Goal: Navigation & Orientation: Find specific page/section

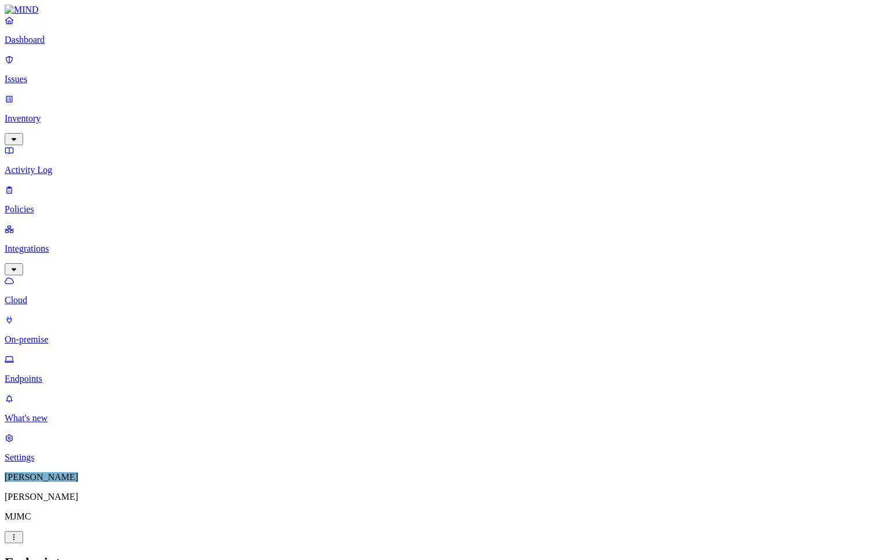
click at [47, 45] on p "Dashboard" at bounding box center [436, 40] width 862 height 10
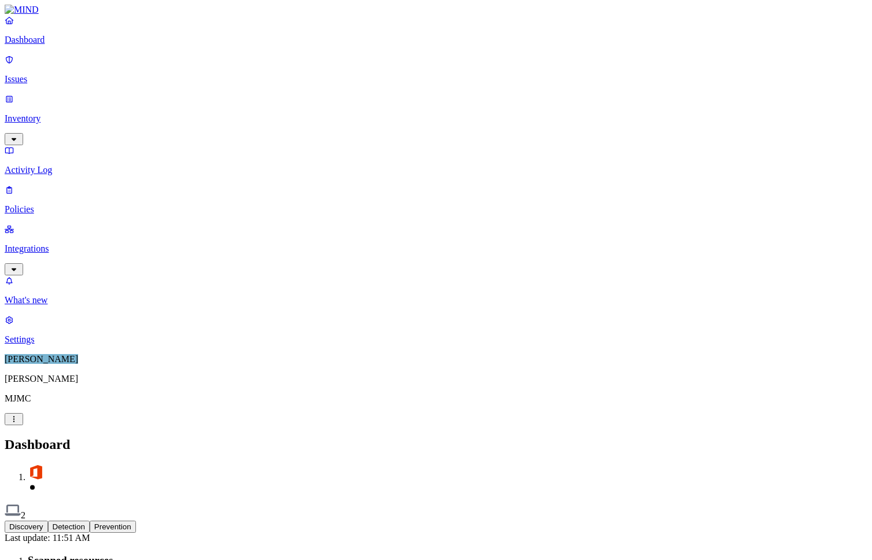
click at [43, 204] on p "Policies" at bounding box center [436, 209] width 862 height 10
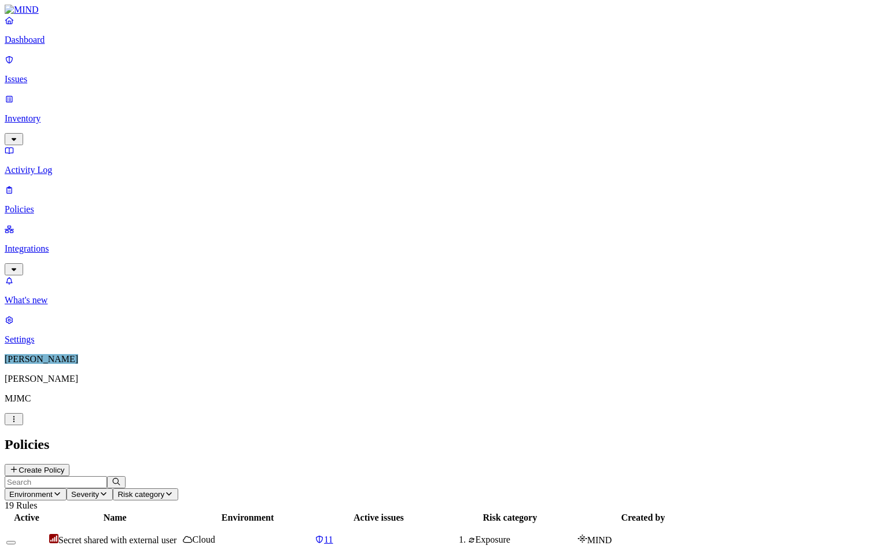
click at [54, 45] on link "Dashboard" at bounding box center [436, 30] width 862 height 30
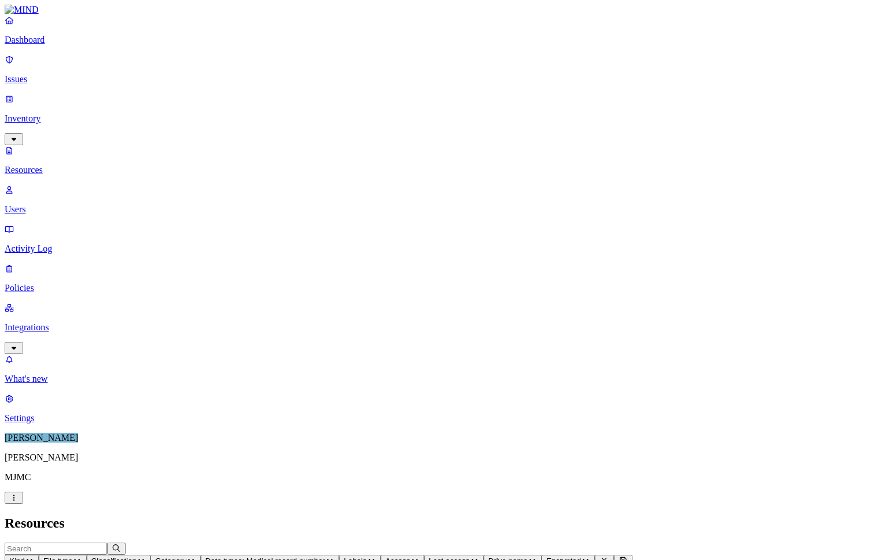
click at [528, 515] on h2 "Resources" at bounding box center [436, 523] width 862 height 16
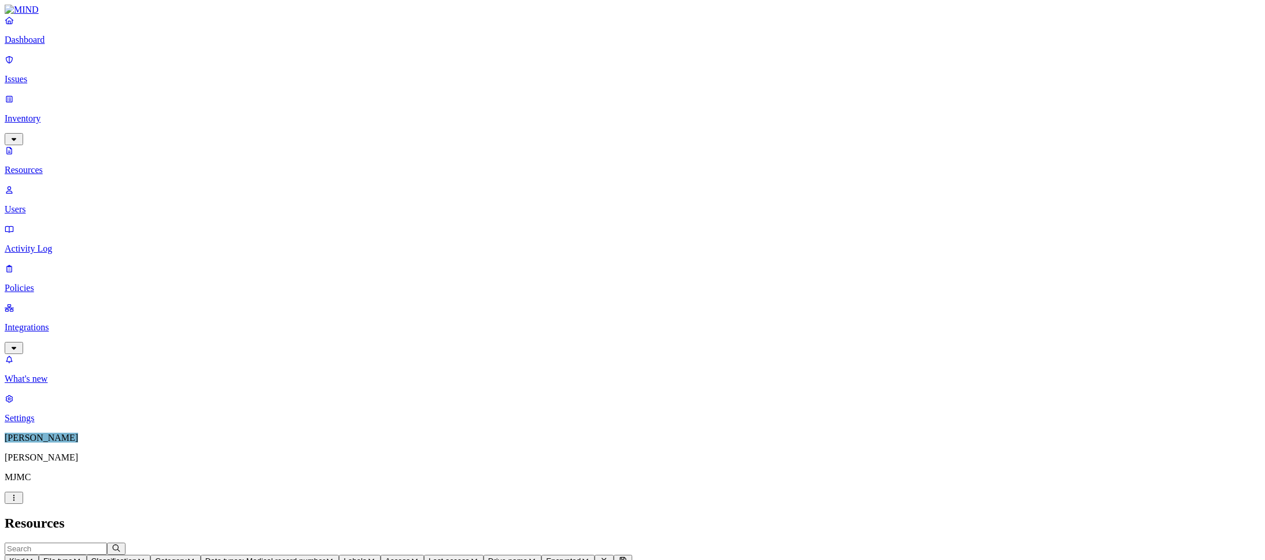
click at [50, 423] on p "Settings" at bounding box center [633, 418] width 1256 height 10
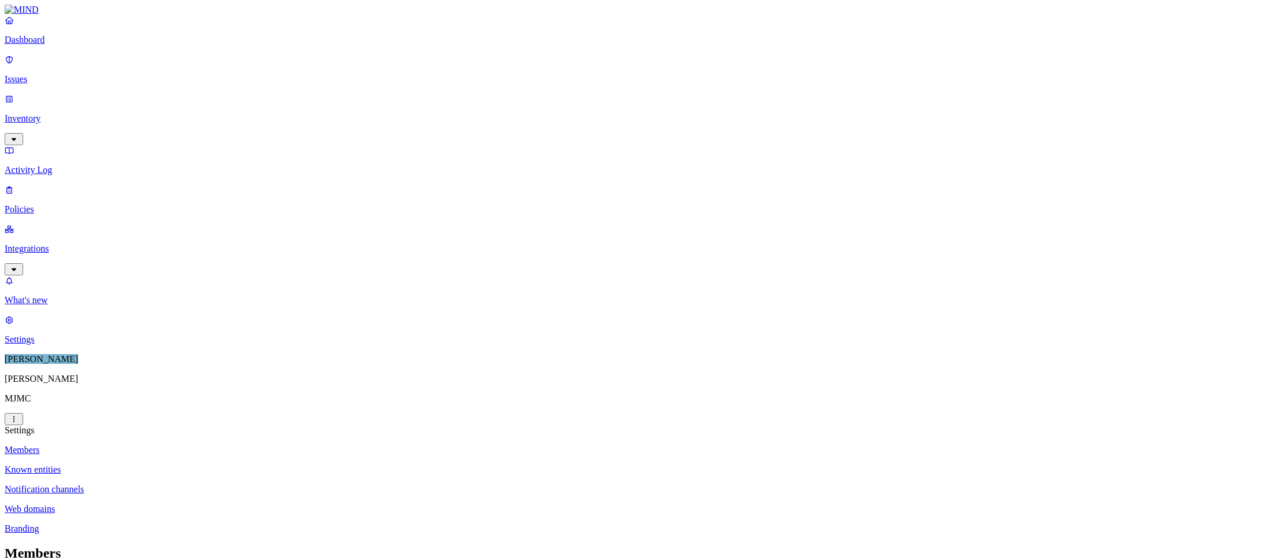
click at [165, 504] on p "Web domains" at bounding box center [633, 509] width 1256 height 10
click at [160, 523] on p "Branding" at bounding box center [633, 528] width 1256 height 10
